Goal: Information Seeking & Learning: Learn about a topic

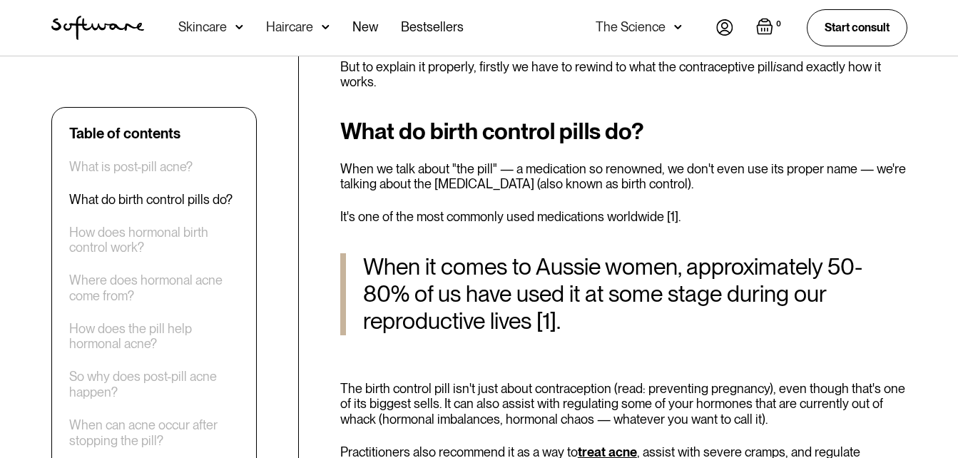
scroll to position [785, 0]
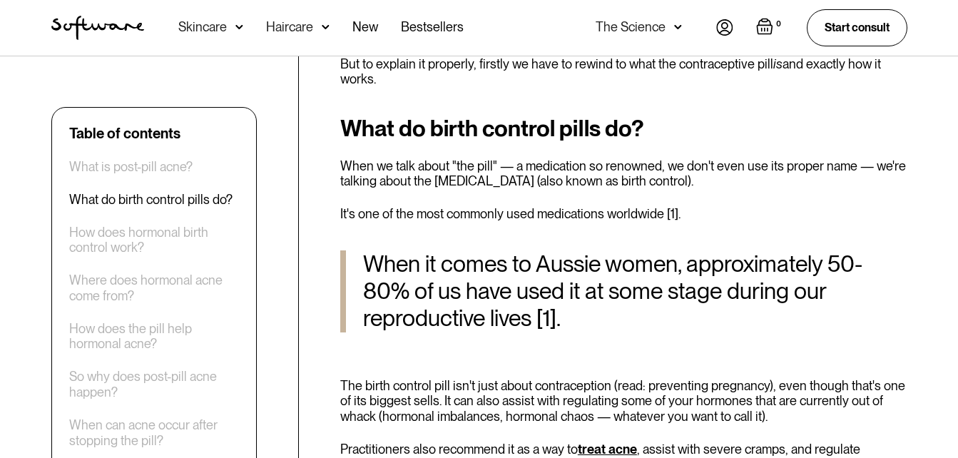
drag, startPoint x: 628, startPoint y: 326, endPoint x: 673, endPoint y: 404, distance: 89.5
click at [669, 408] on p "The birth control pill isn't just about contraception (read: preventing pregnan…" at bounding box center [623, 401] width 567 height 46
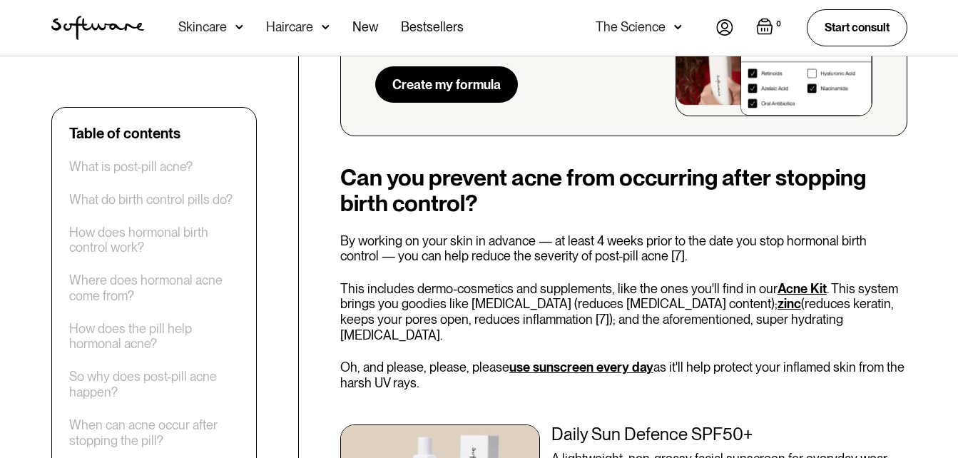
scroll to position [3923, 0]
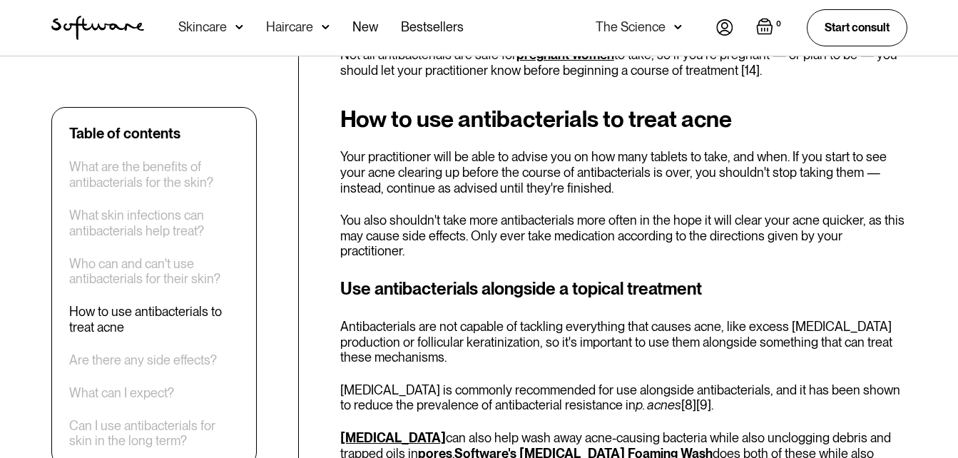
scroll to position [1712, 0]
